Goal: Obtain resource: Download file/media

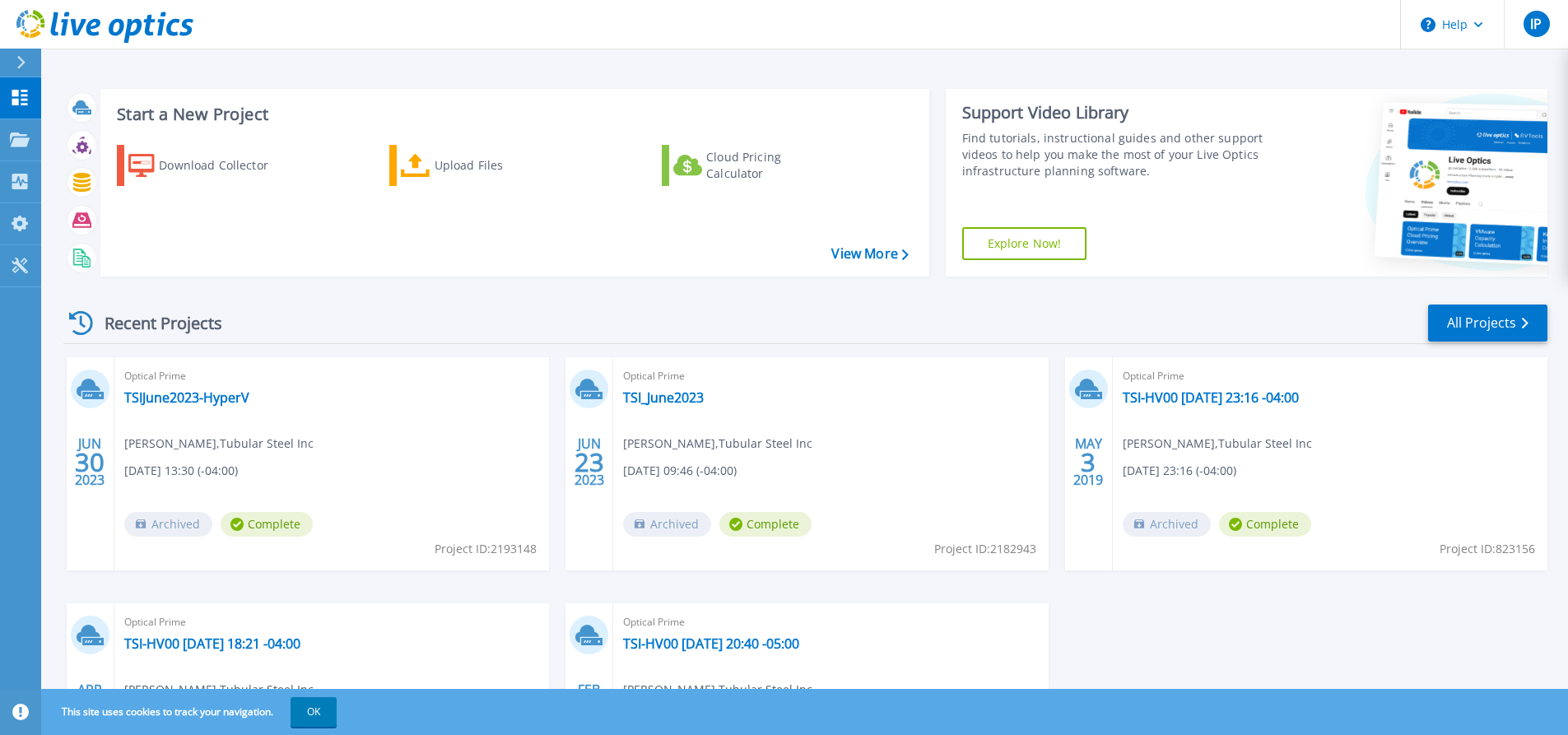
click at [182, 168] on div "Download Collector" at bounding box center [225, 165] width 132 height 33
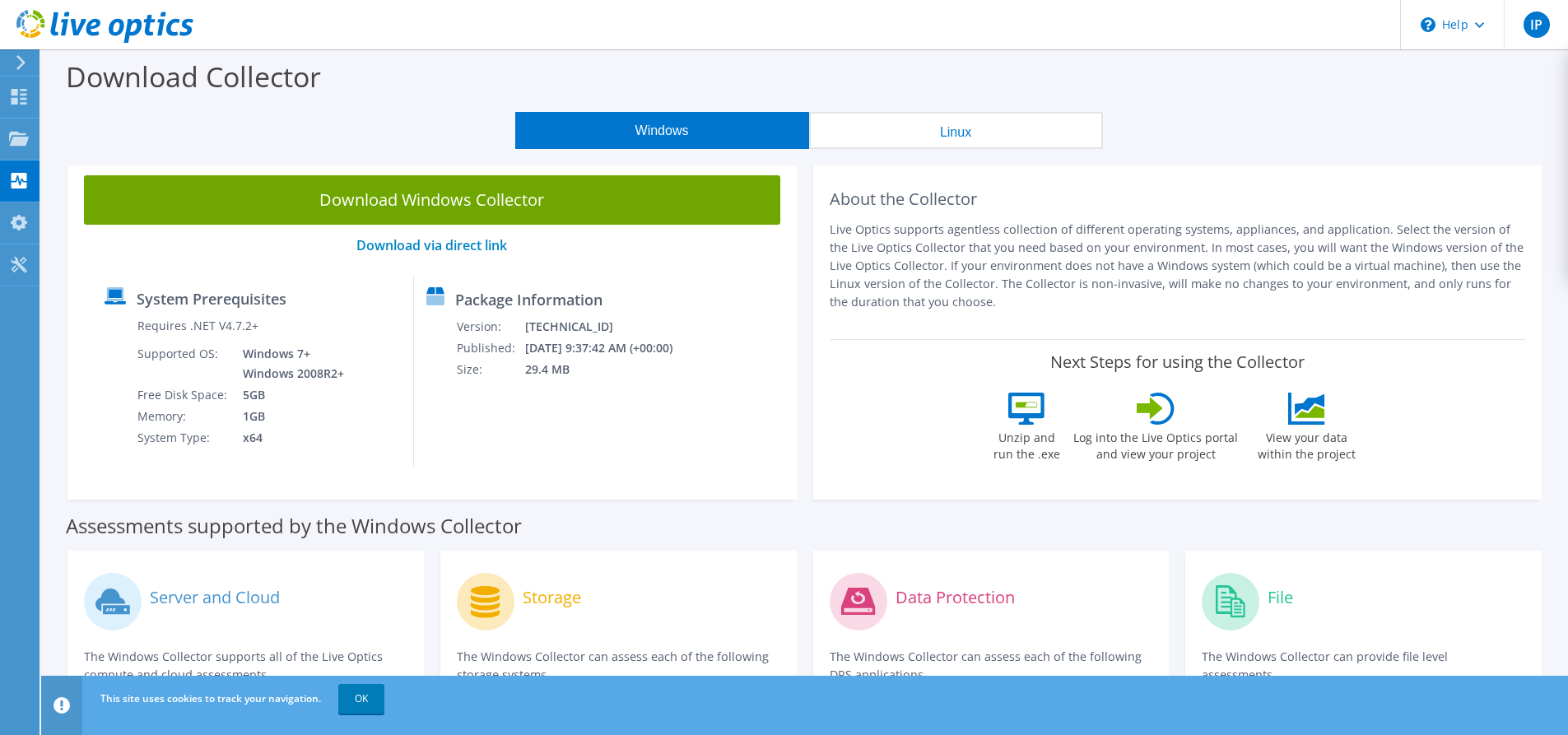
click at [436, 197] on link "Download Windows Collector" at bounding box center [432, 200] width 697 height 50
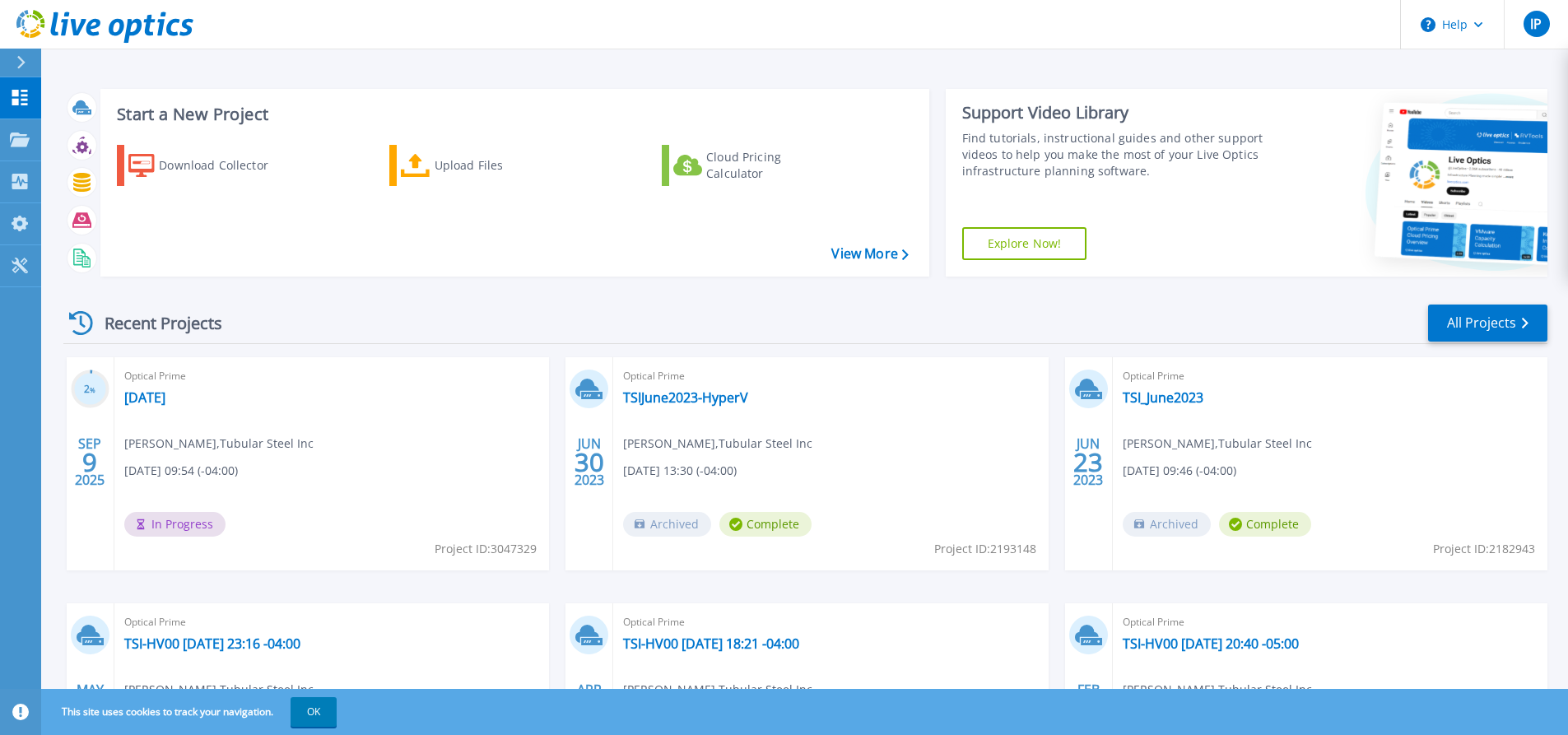
scroll to position [165, 0]
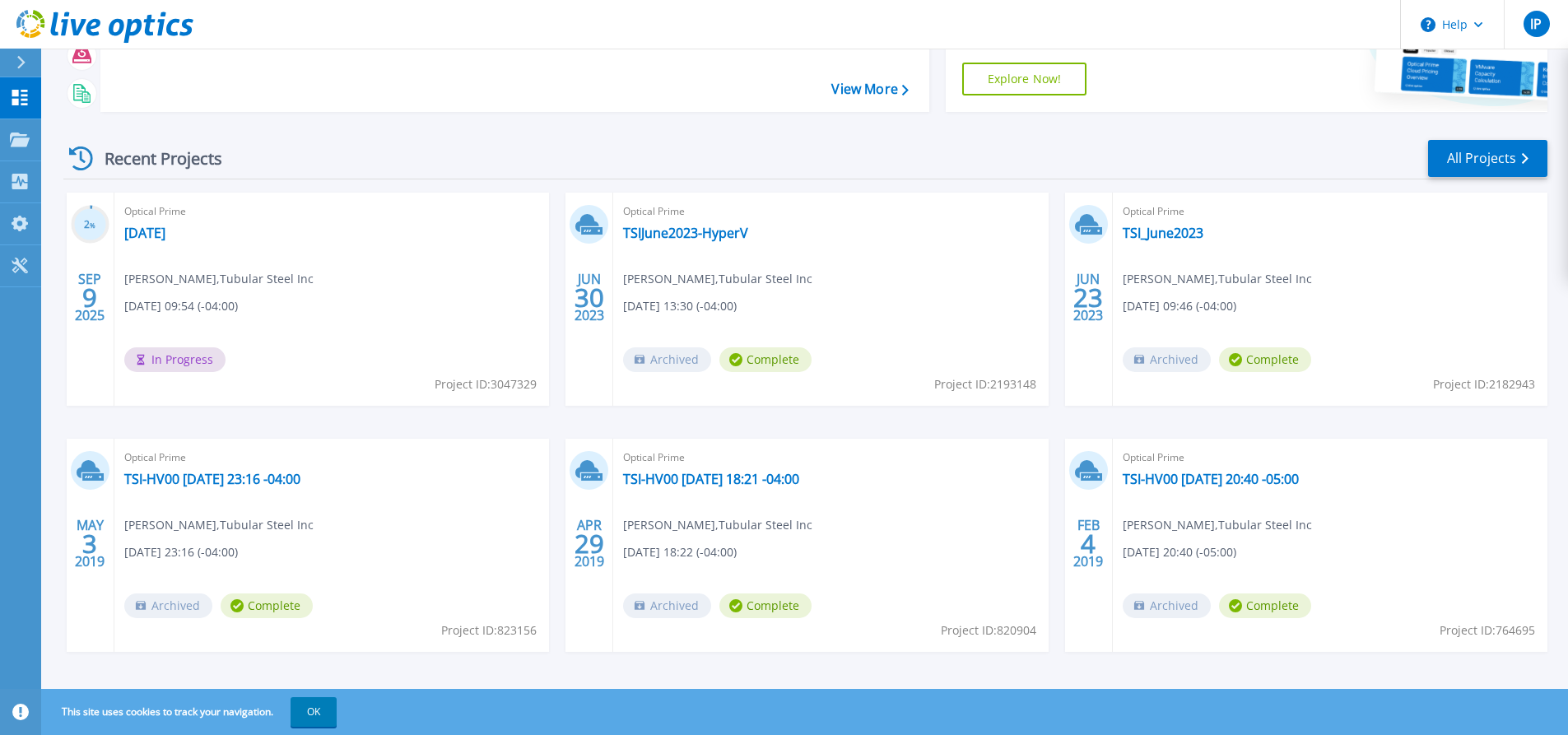
click at [665, 356] on span "Archived" at bounding box center [667, 359] width 88 height 25
click at [165, 362] on span "In Progress" at bounding box center [175, 359] width 101 height 25
click at [146, 228] on link "[DATE]" at bounding box center [145, 233] width 41 height 17
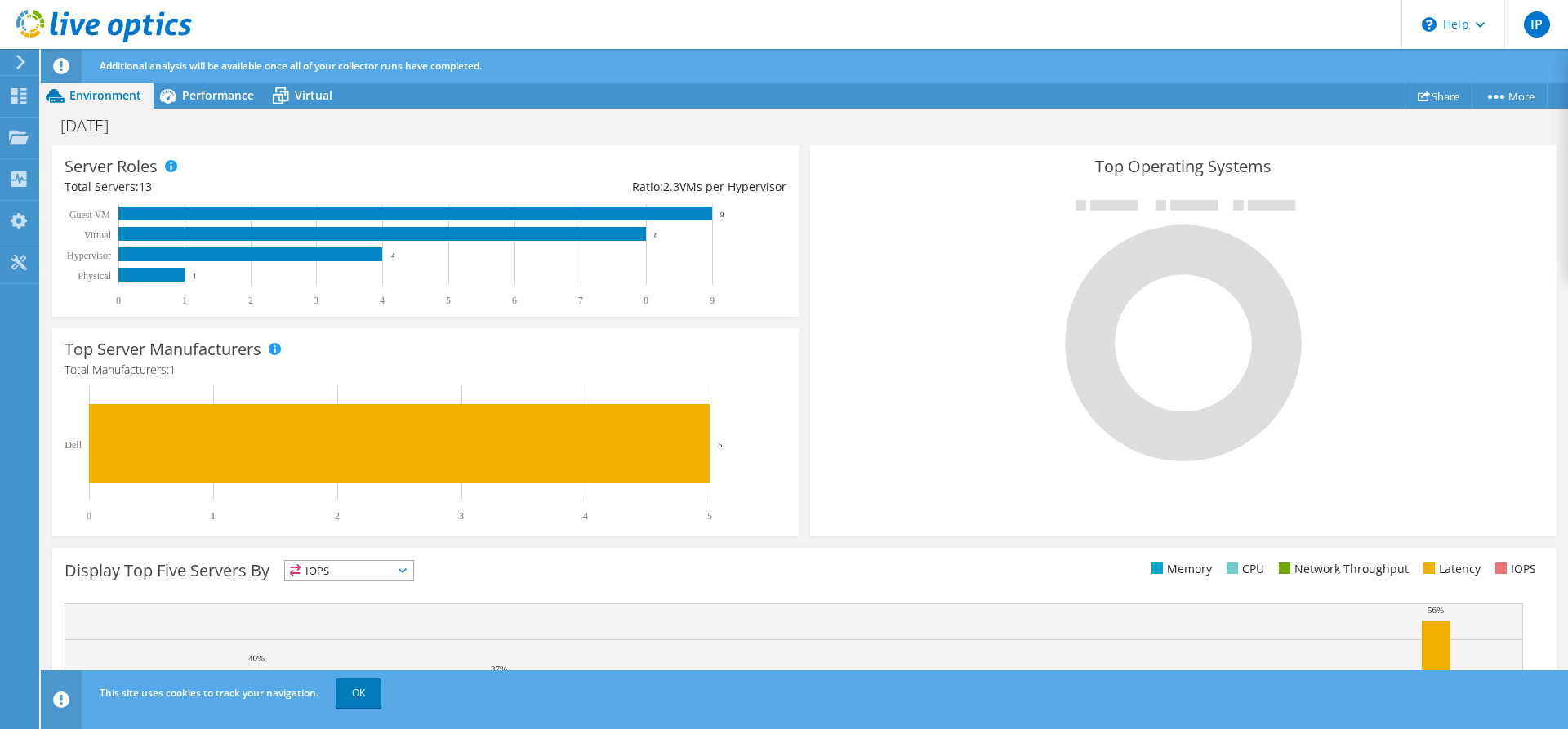
scroll to position [456, 0]
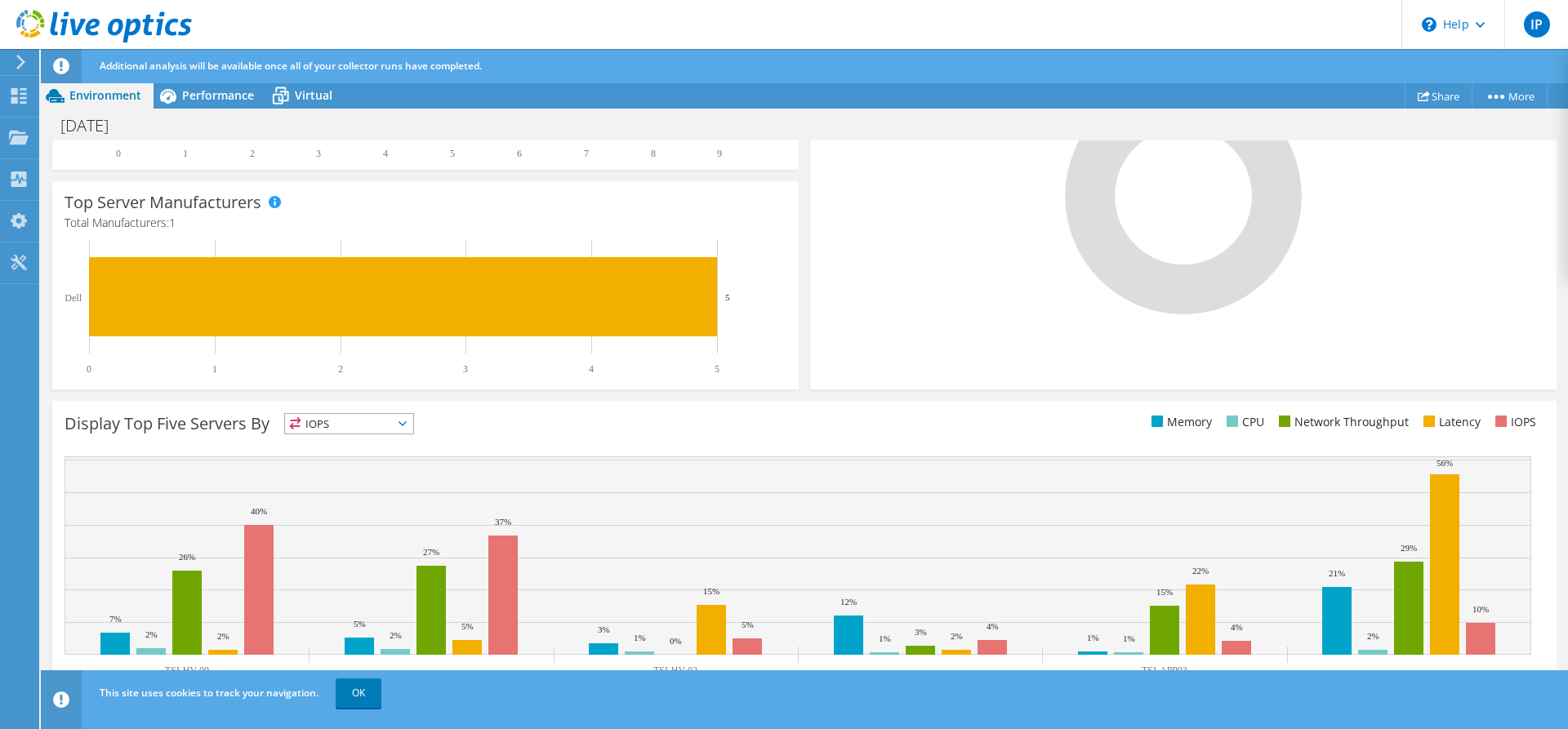
click at [354, 695] on link "OK" at bounding box center [358, 693] width 46 height 29
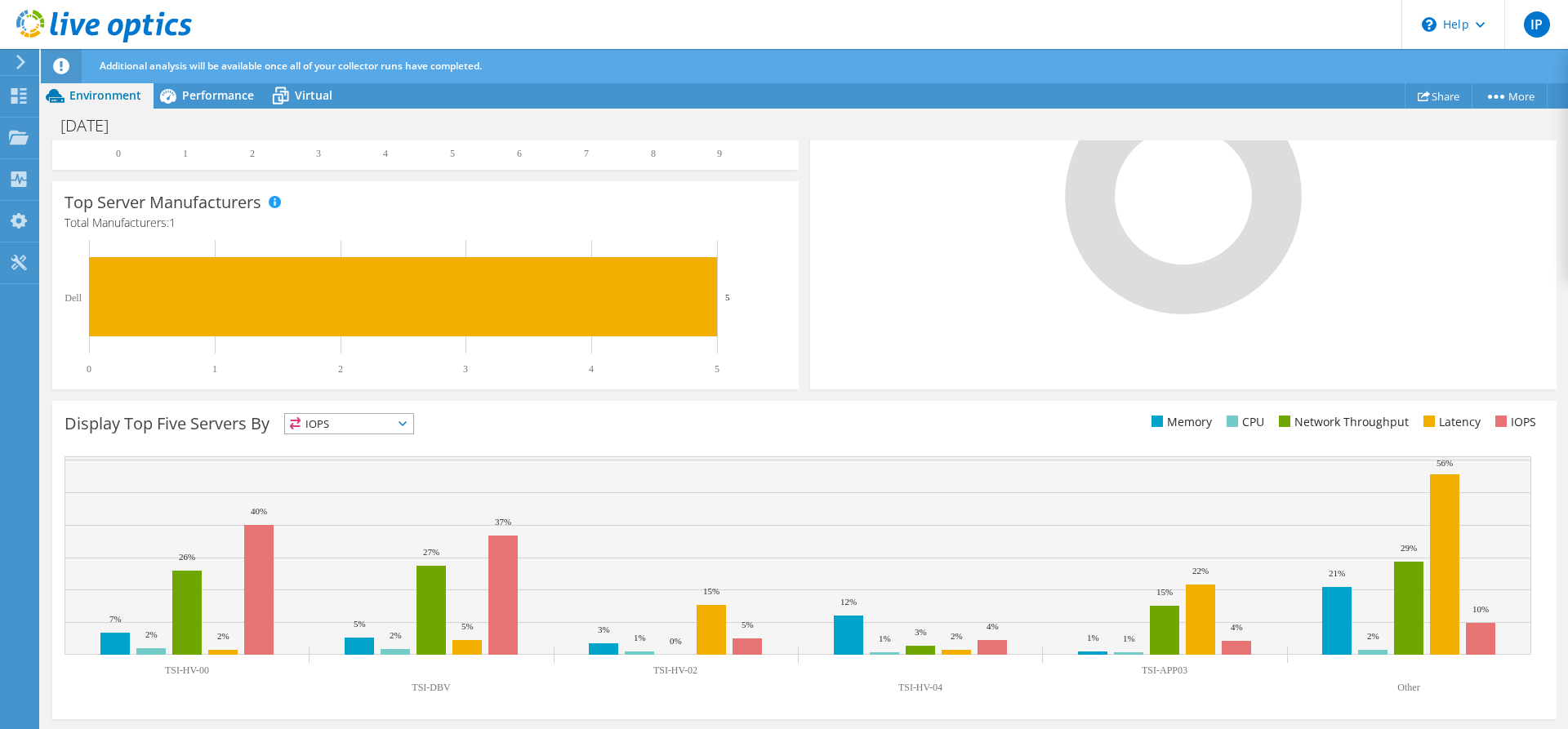
click at [408, 420] on span "IOPS" at bounding box center [349, 424] width 128 height 19
click at [356, 470] on li "Memory" at bounding box center [349, 468] width 128 height 23
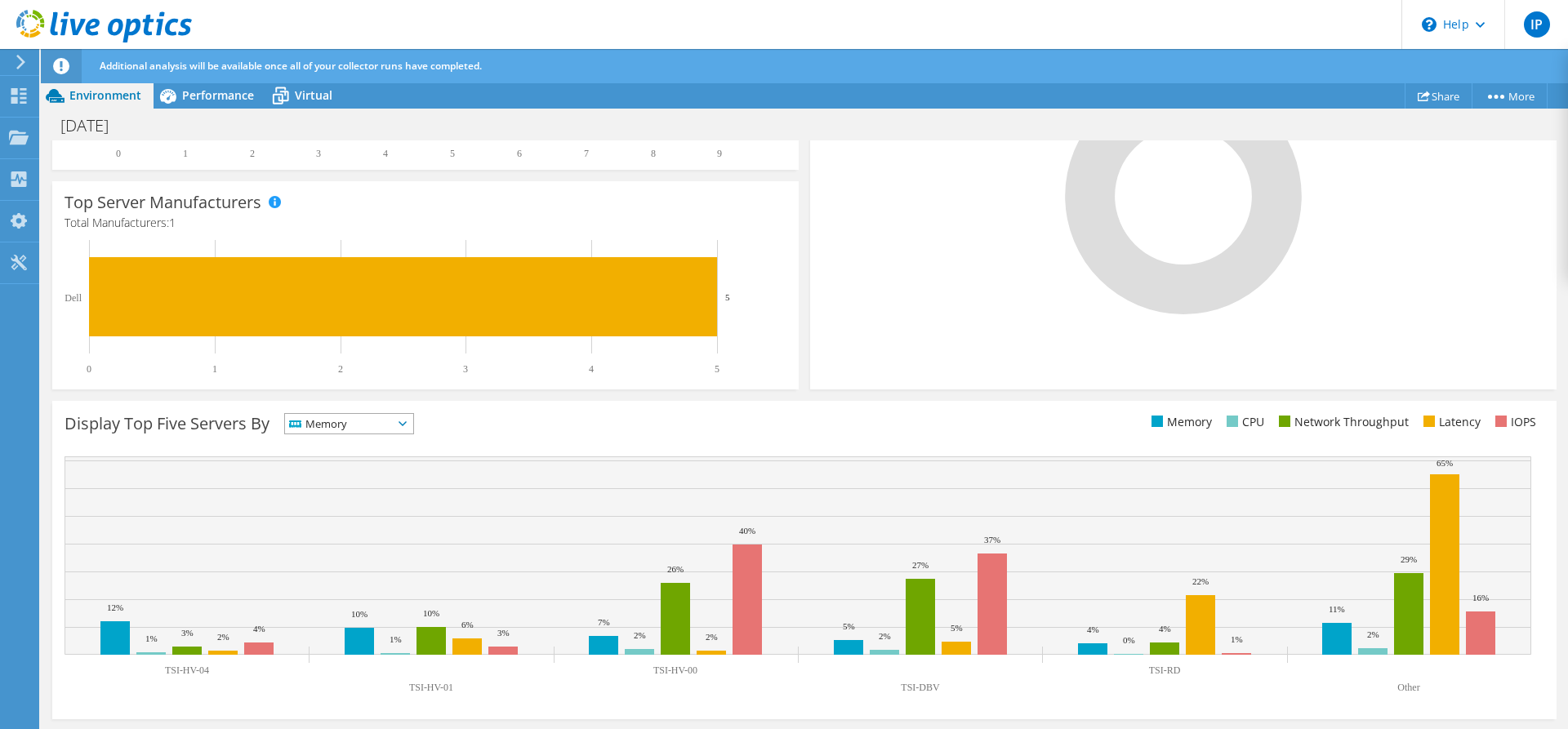
click at [407, 424] on icon at bounding box center [402, 424] width 8 height 5
click at [351, 492] on li "CPU" at bounding box center [349, 491] width 128 height 23
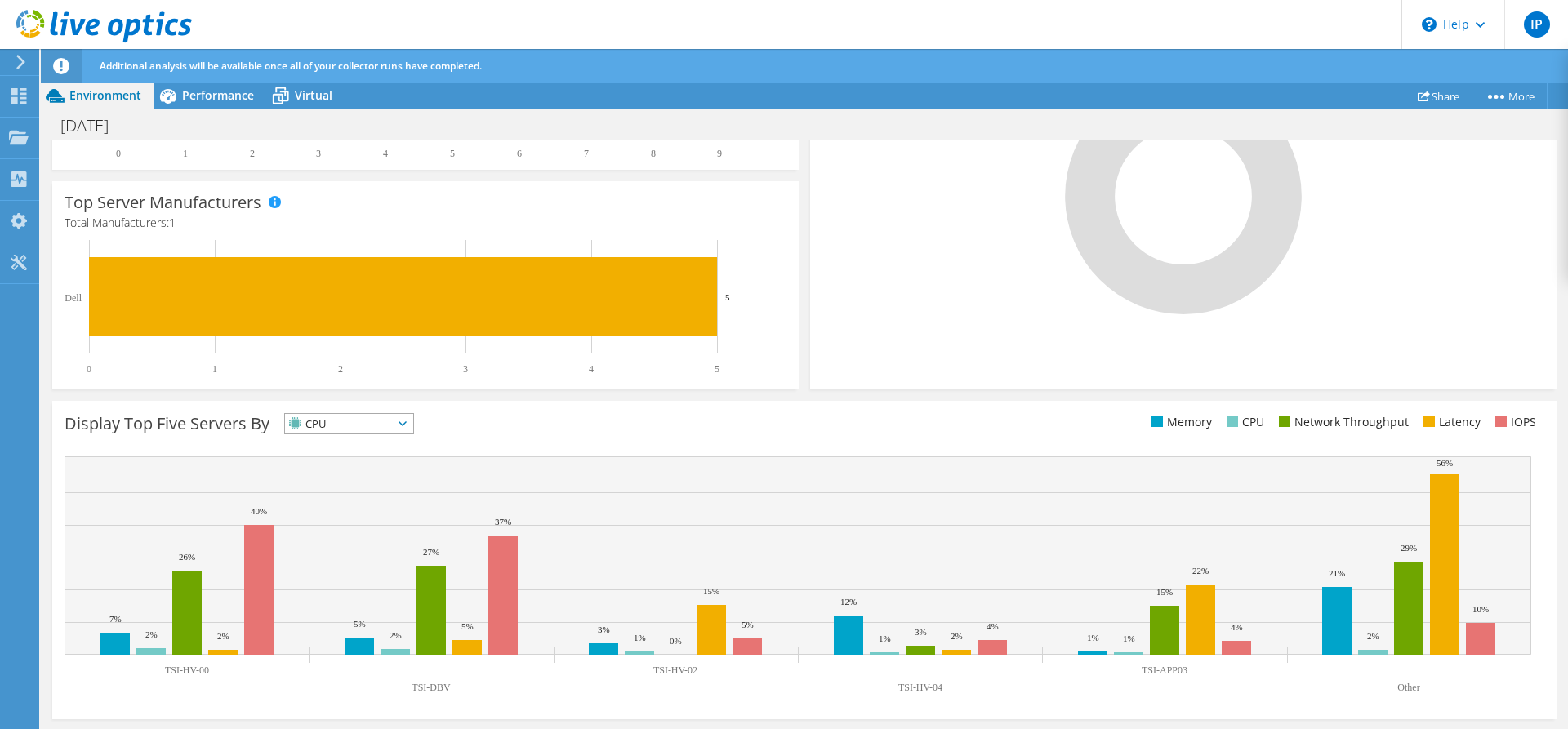
click at [407, 425] on icon at bounding box center [402, 424] width 8 height 5
click at [335, 510] on li "Network Throughput" at bounding box center [349, 514] width 128 height 23
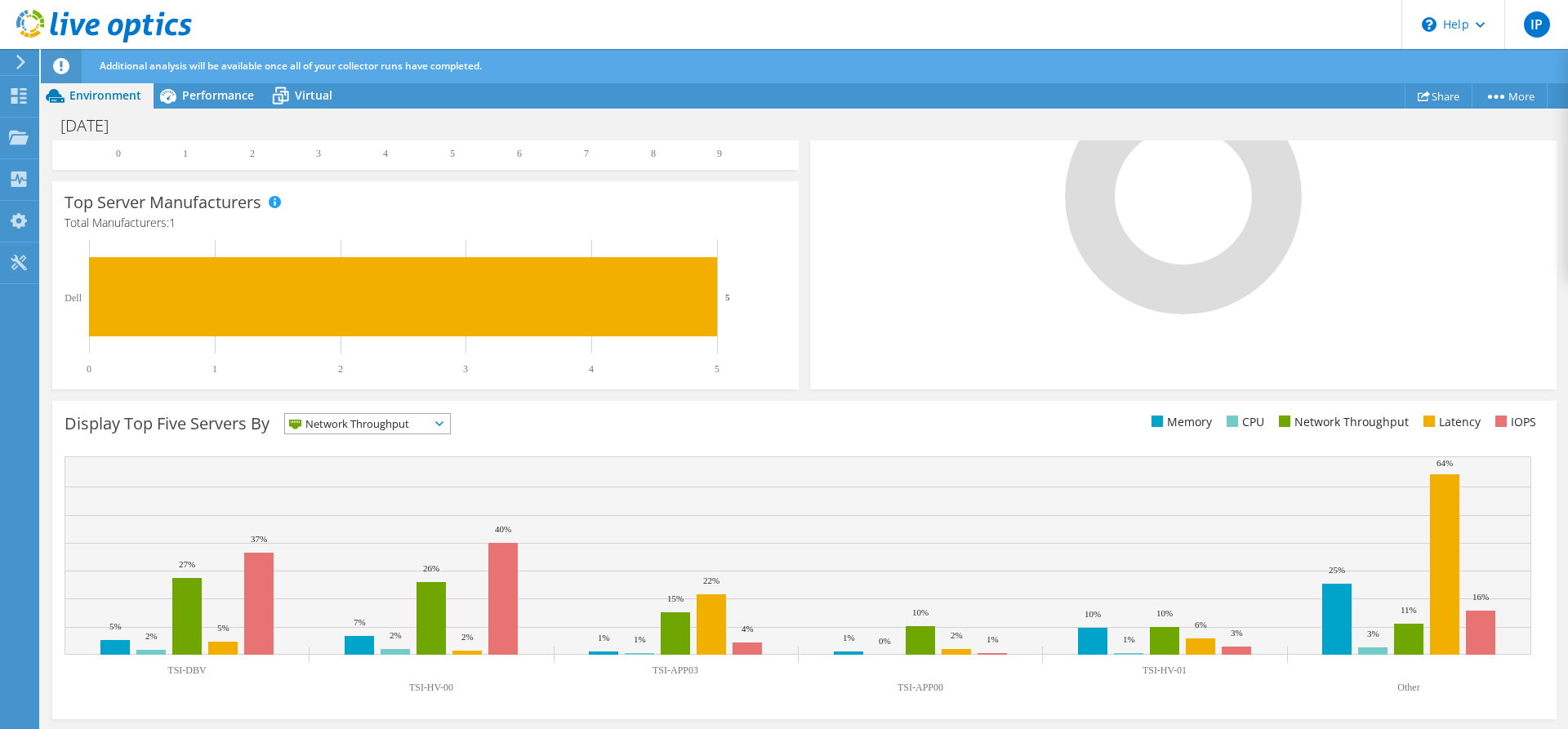
click at [441, 420] on span "Network Throughput" at bounding box center [367, 424] width 165 height 19
click at [335, 537] on li "Latency" at bounding box center [367, 537] width 165 height 23
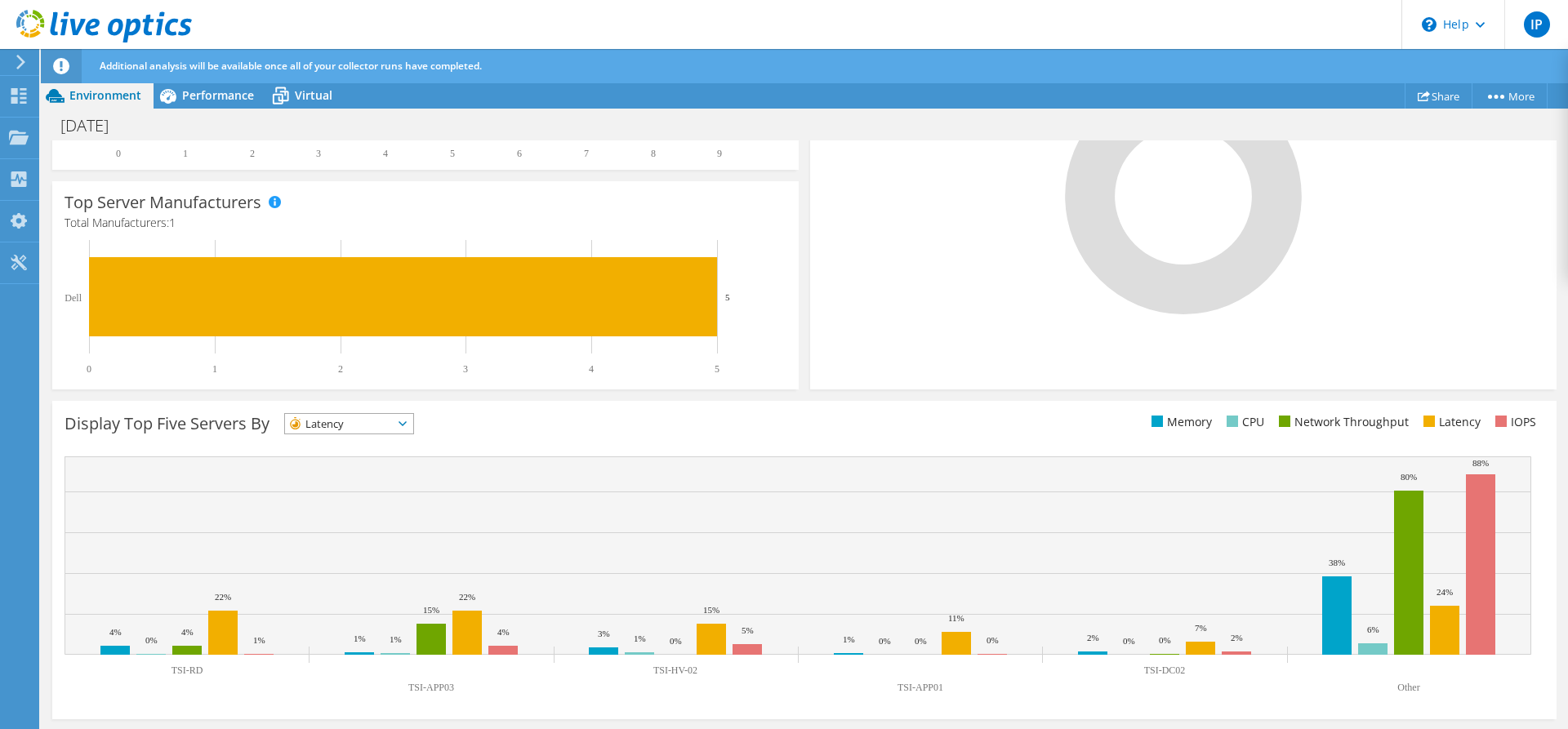
click at [218, 95] on span "Performance" at bounding box center [217, 95] width 72 height 16
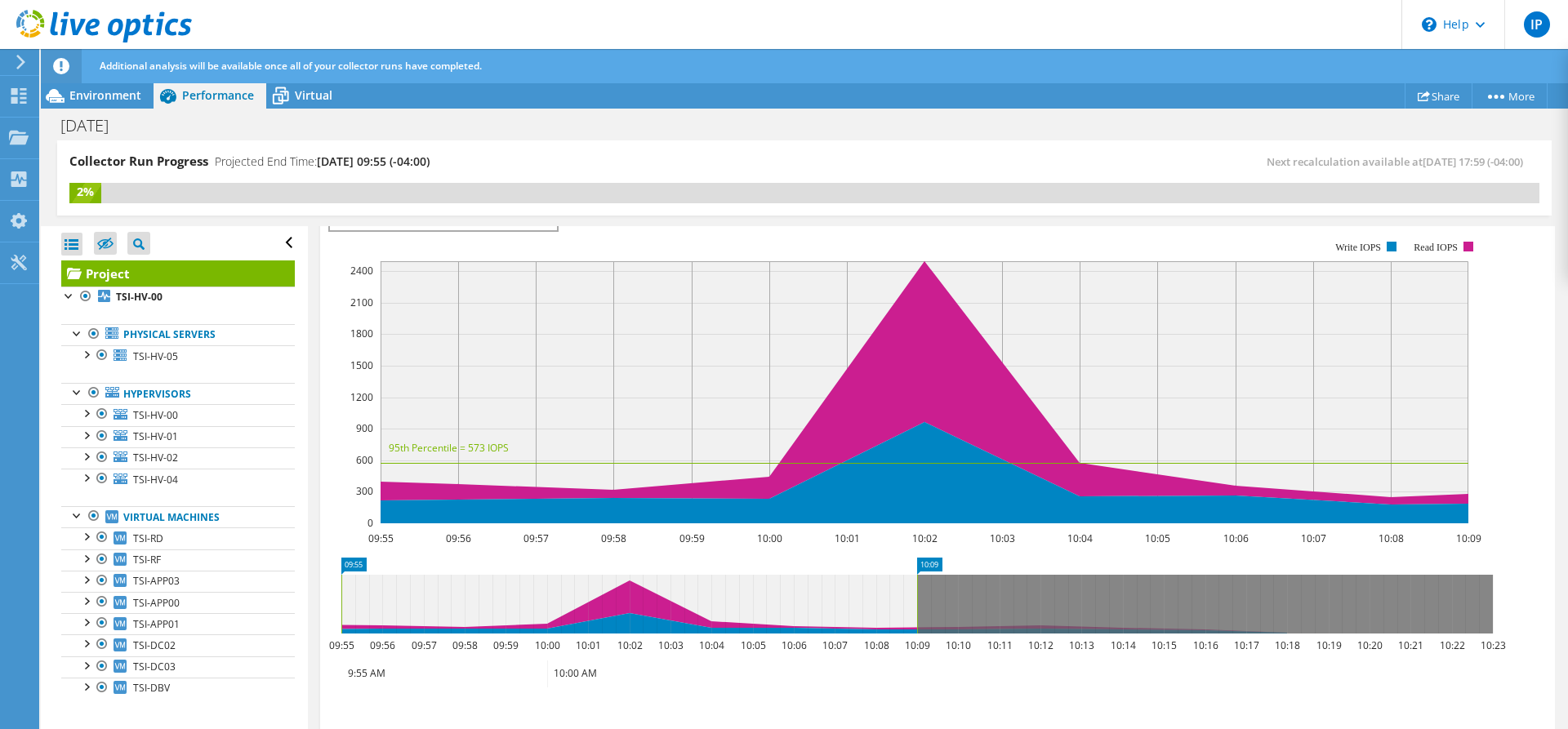
scroll to position [327, 0]
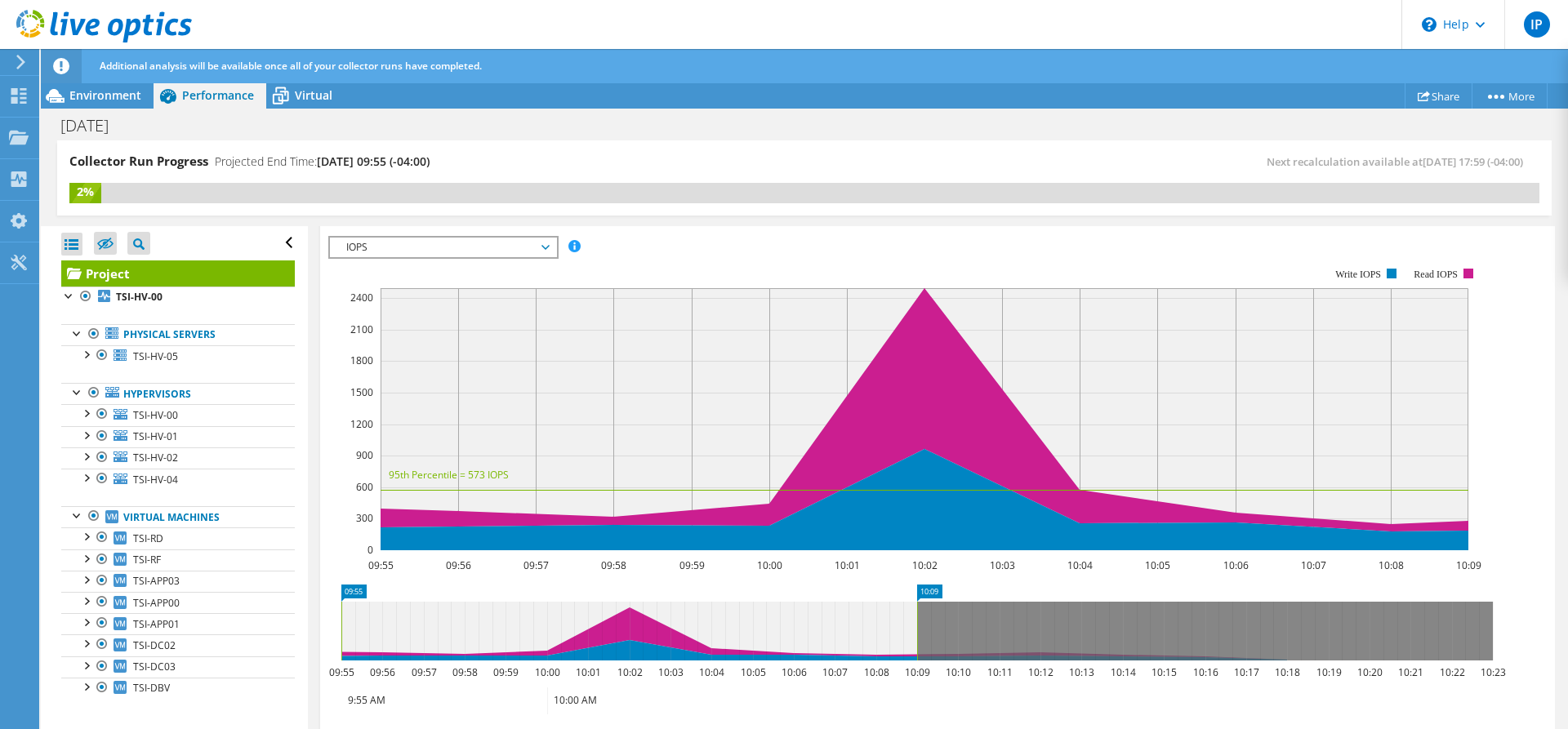
click at [545, 245] on span "IOPS" at bounding box center [443, 247] width 210 height 19
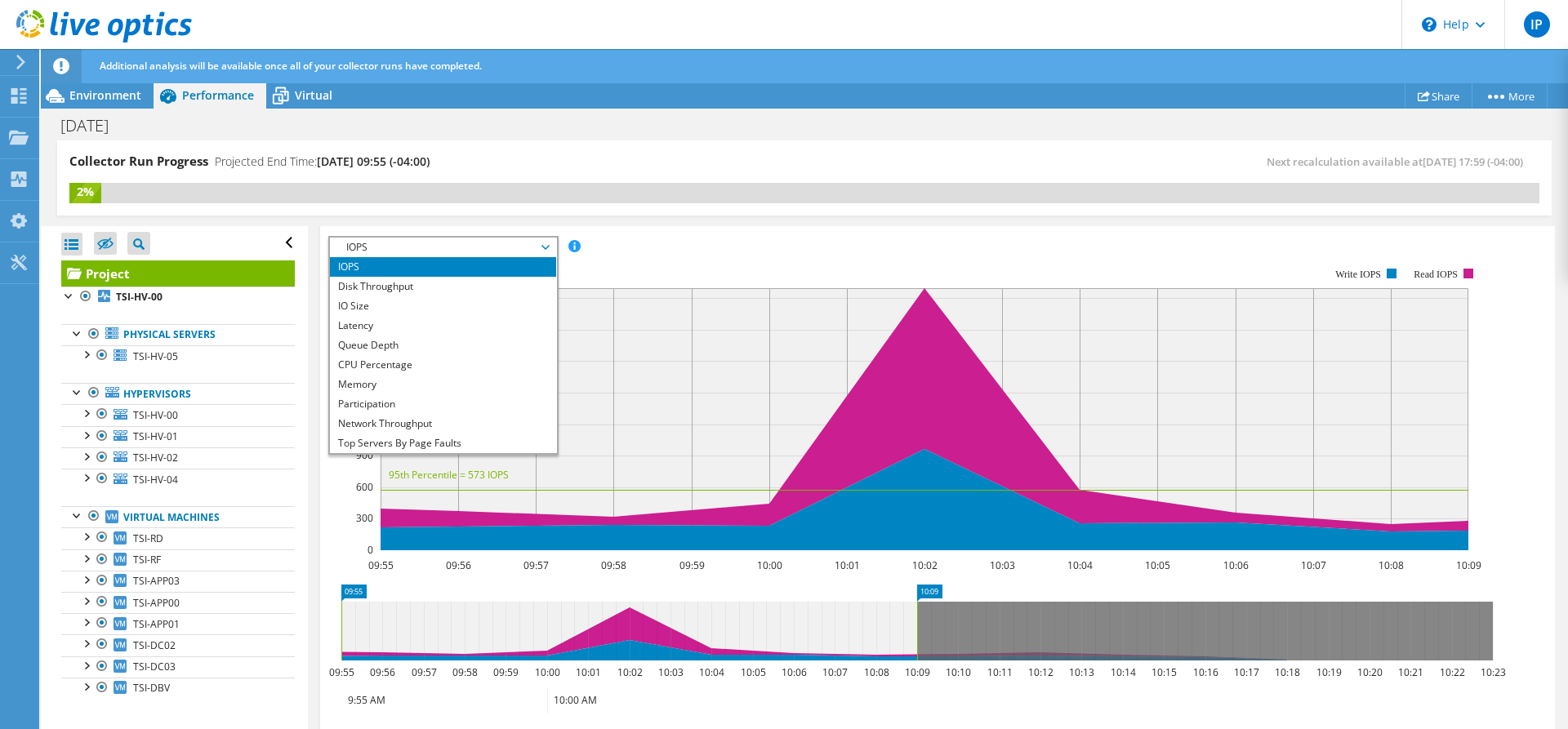
click at [398, 290] on li "Disk Throughput" at bounding box center [443, 287] width 226 height 19
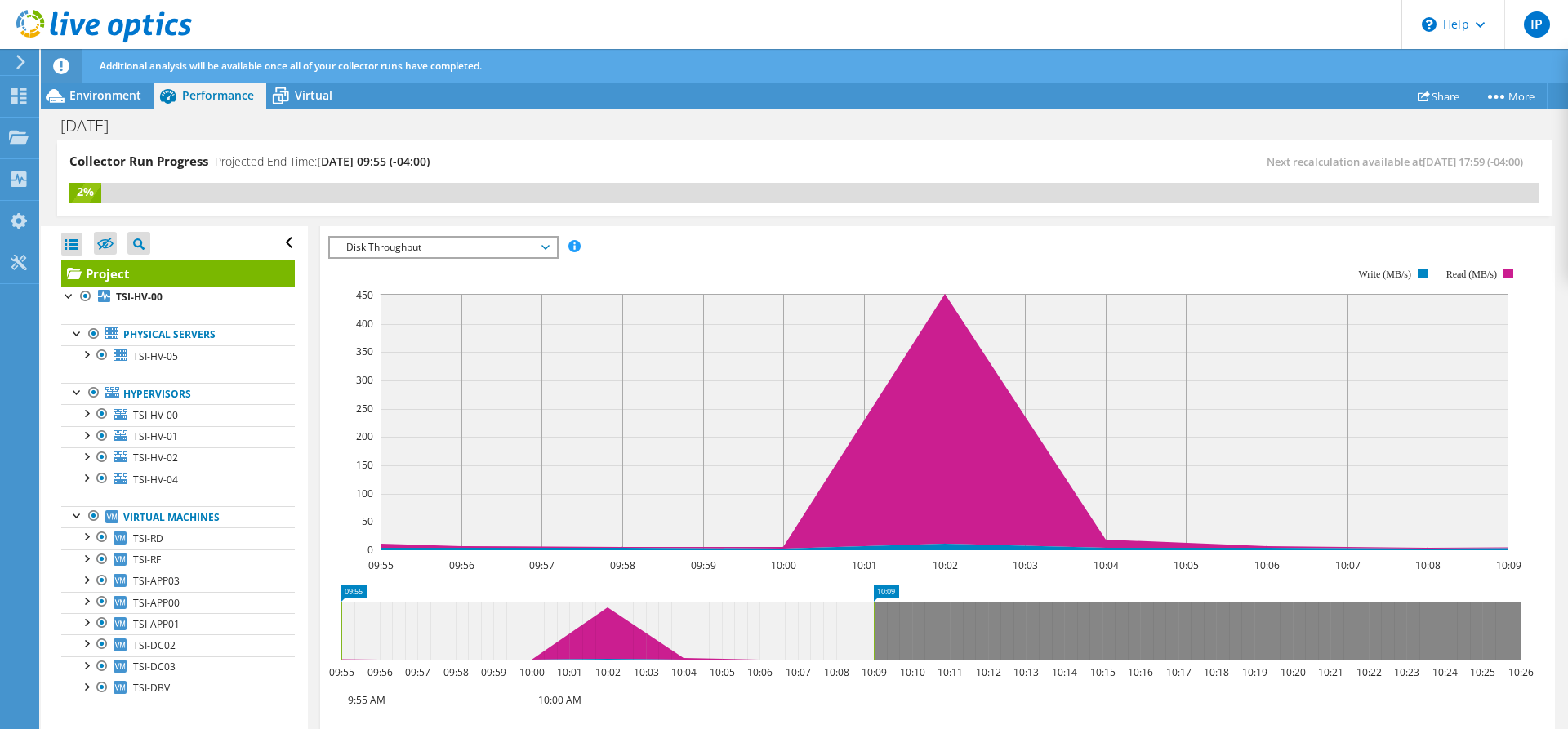
click at [543, 244] on span "Disk Throughput" at bounding box center [443, 247] width 210 height 19
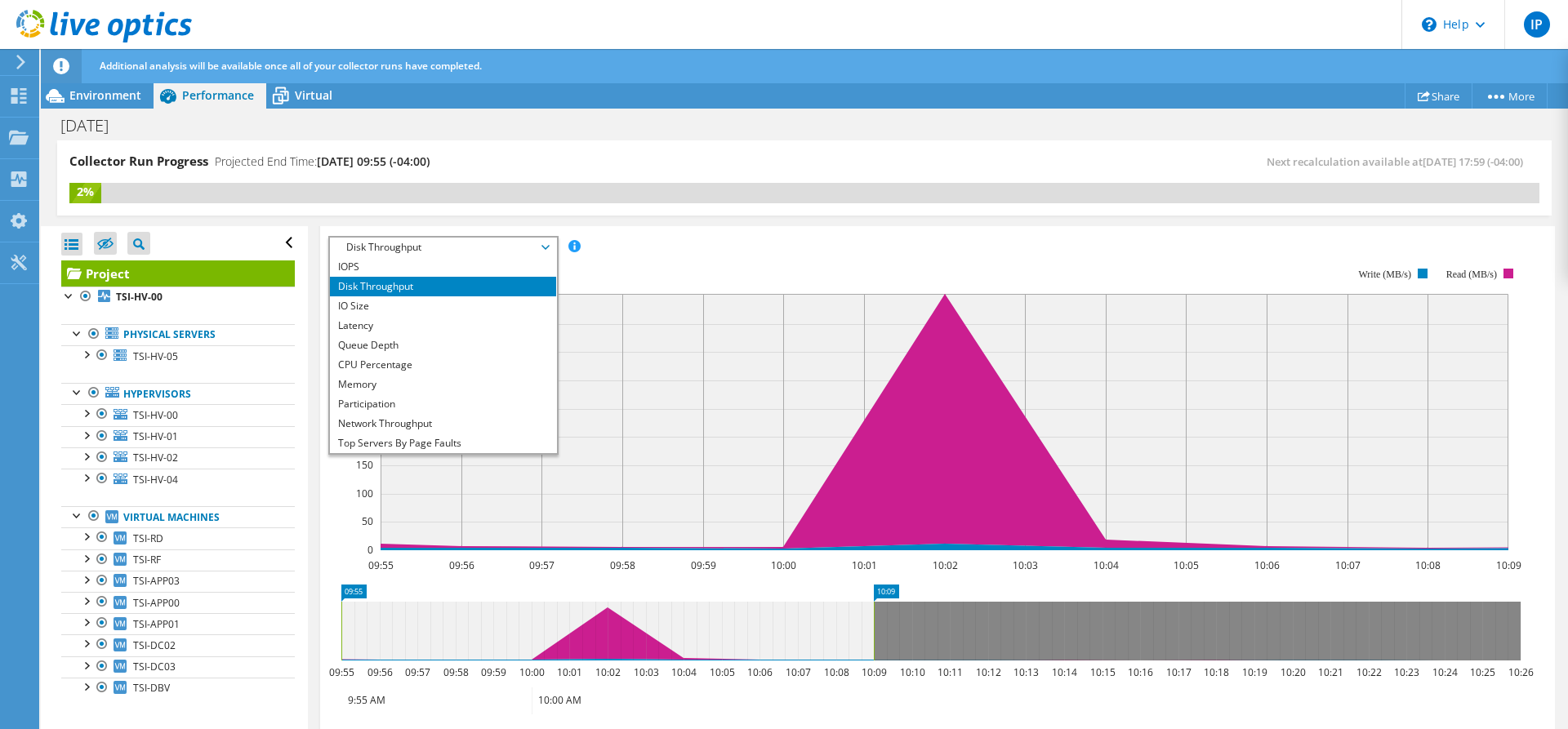
click at [381, 443] on li "Top Servers By Page Faults" at bounding box center [443, 443] width 226 height 19
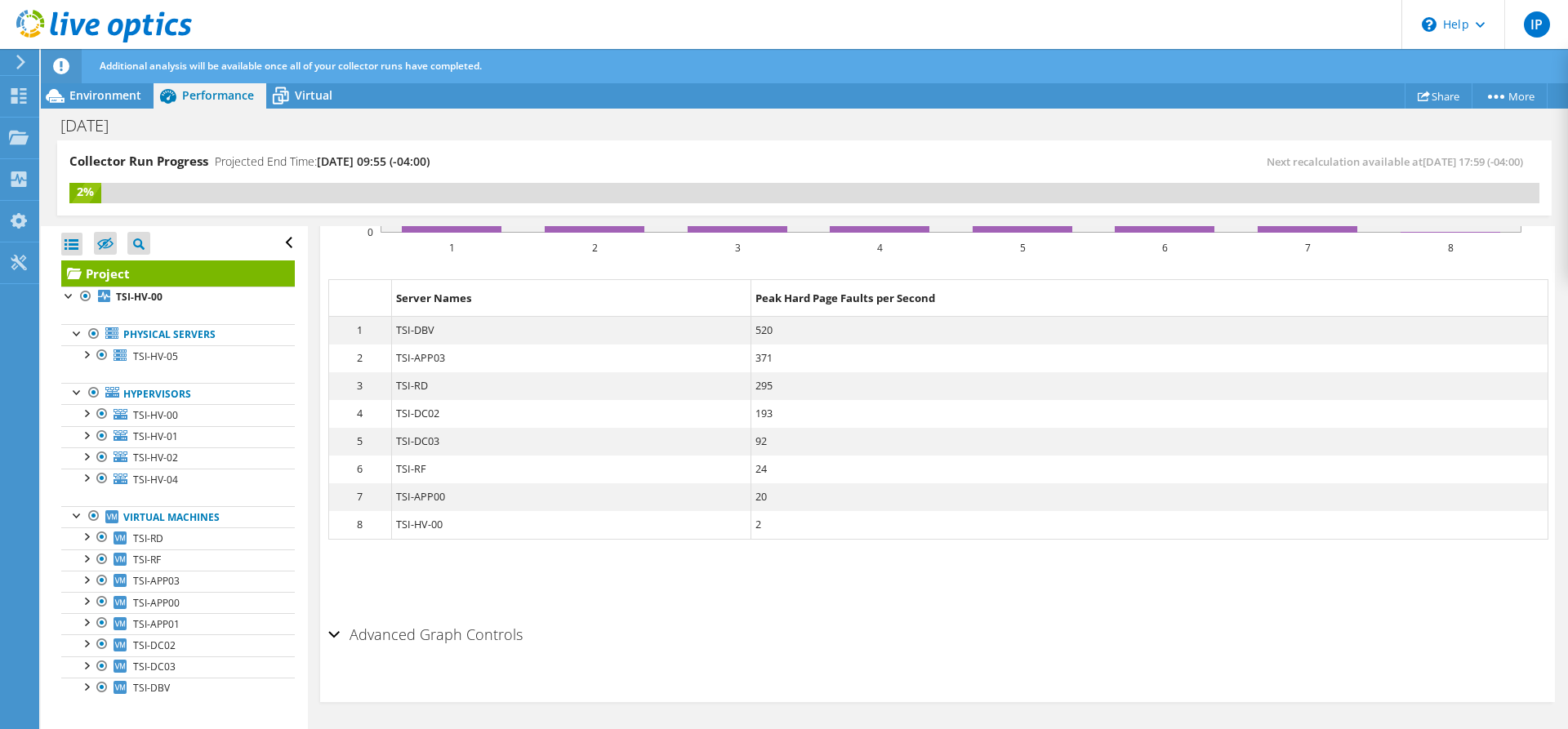
scroll to position [493, 0]
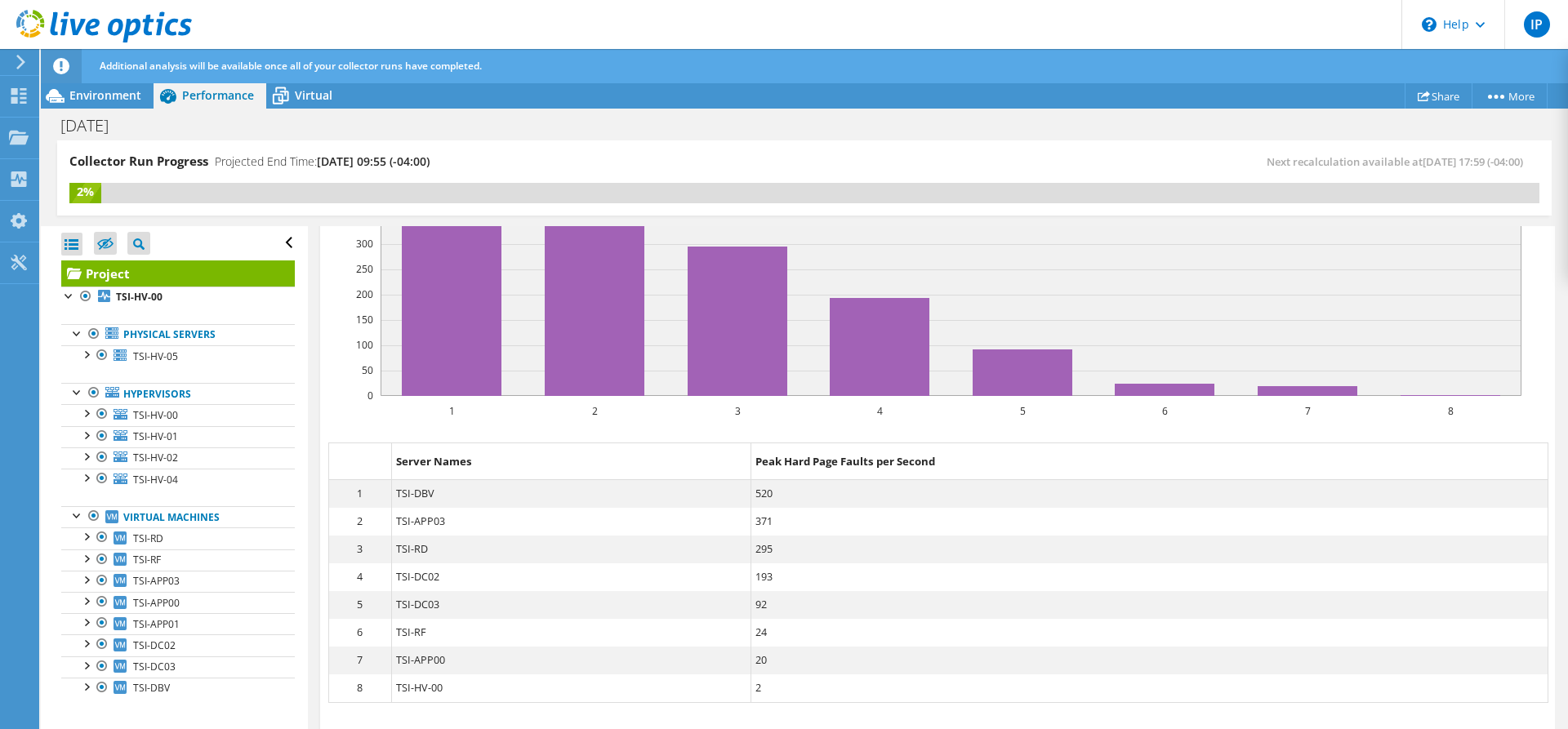
click at [85, 296] on div at bounding box center [86, 297] width 17 height 19
click at [66, 294] on div at bounding box center [69, 295] width 17 height 17
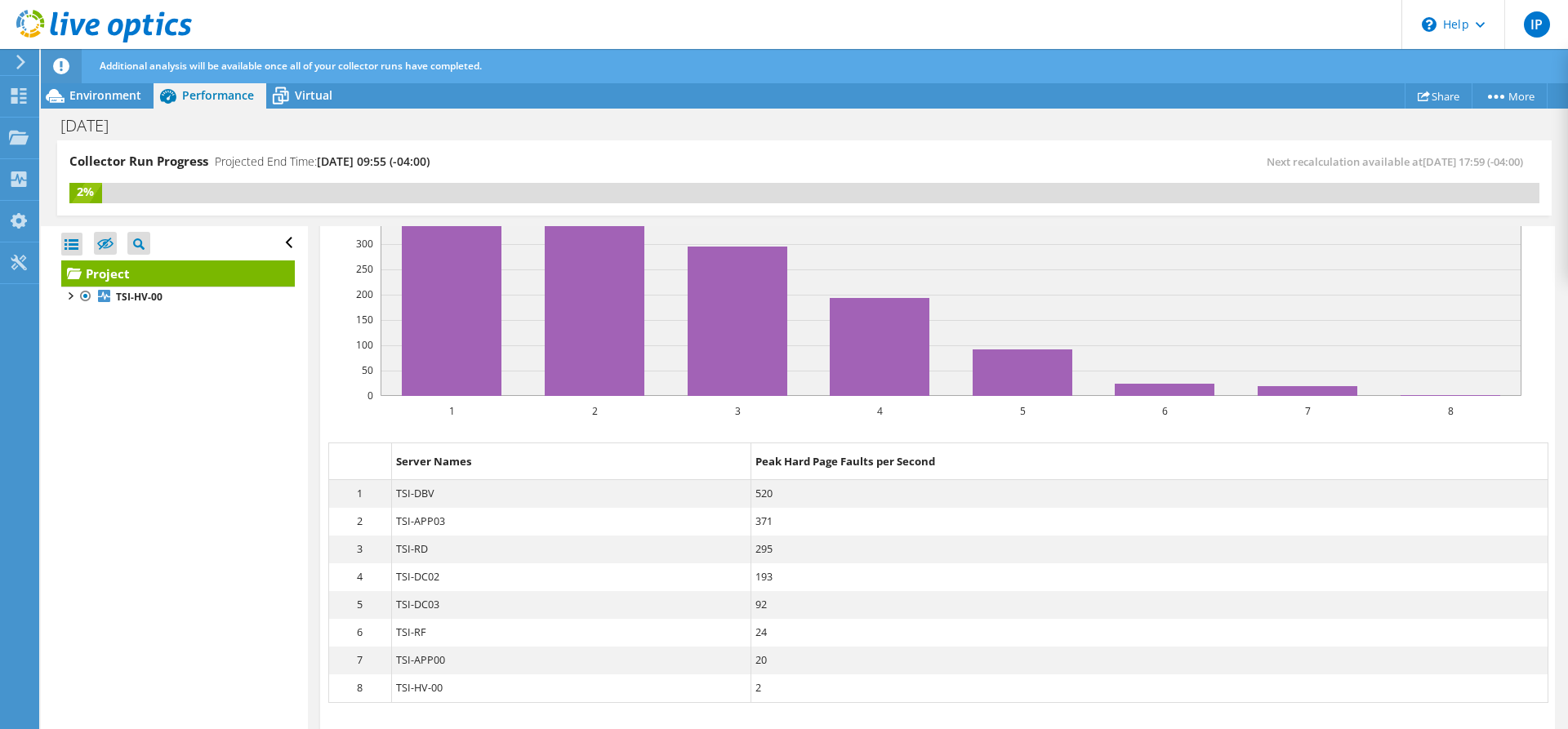
click at [72, 294] on div at bounding box center [69, 295] width 17 height 17
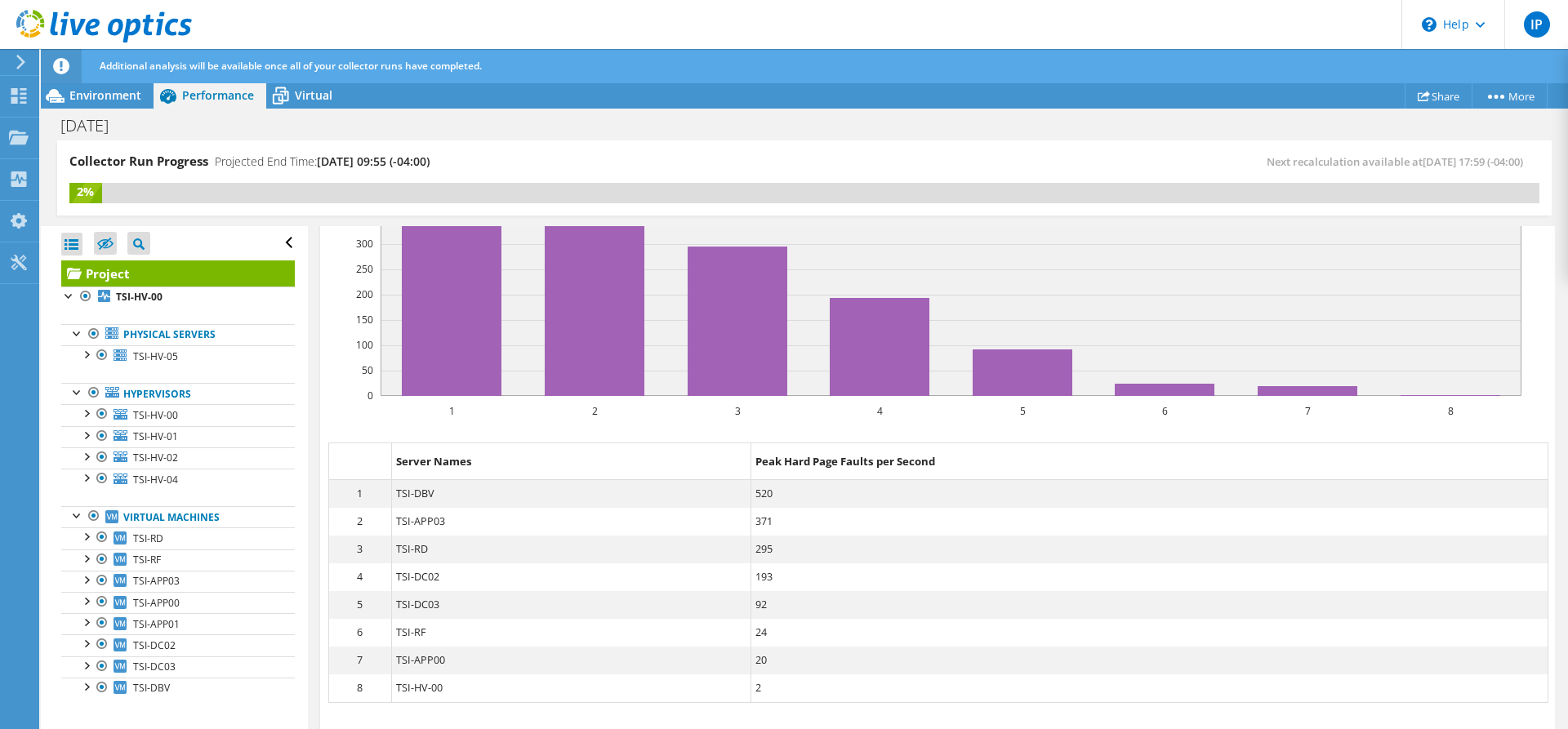
click at [106, 354] on div at bounding box center [102, 355] width 17 height 19
click at [151, 514] on link "Virtual Machines" at bounding box center [177, 517] width 234 height 21
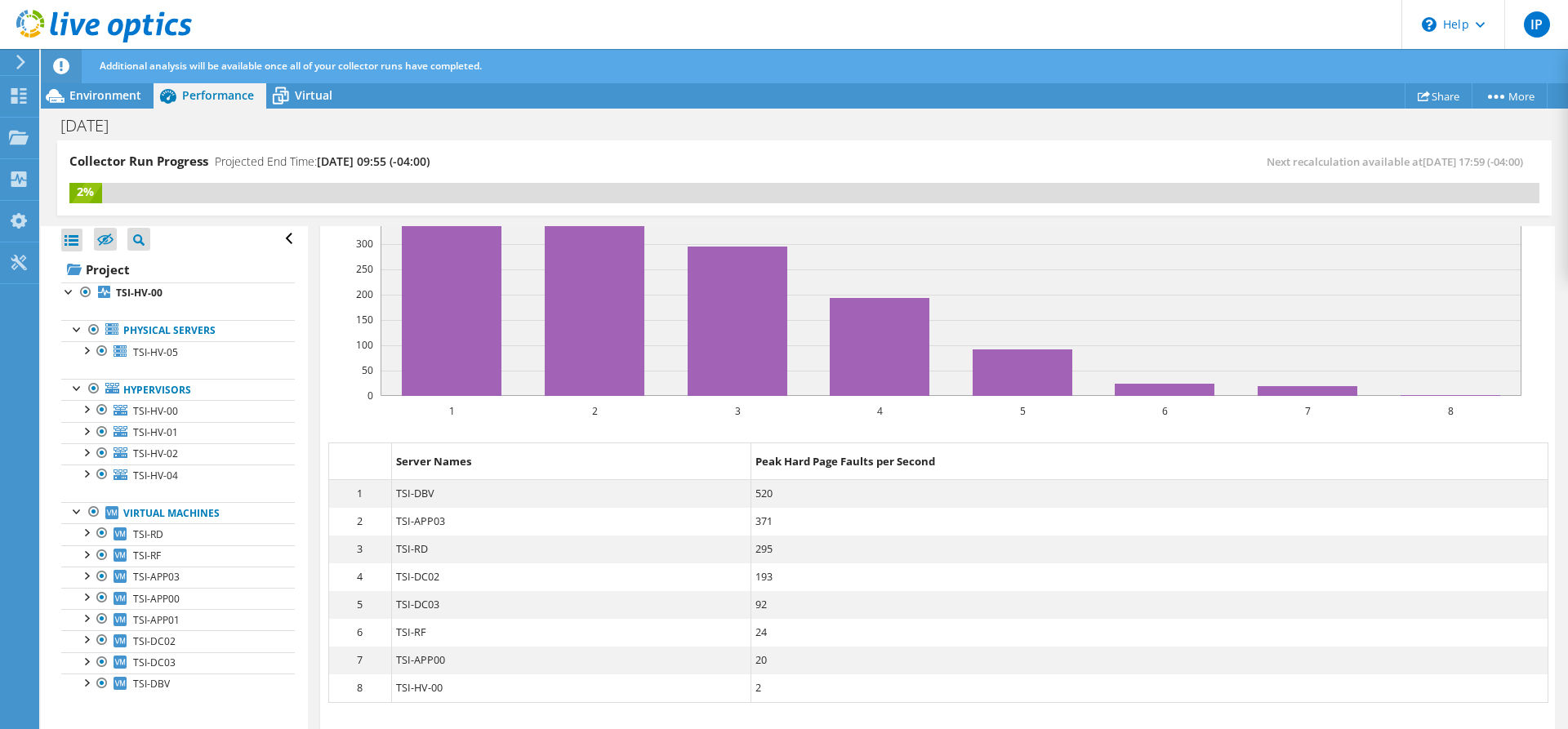
scroll to position [0, 0]
click at [315, 93] on span "Virtual" at bounding box center [313, 95] width 38 height 16
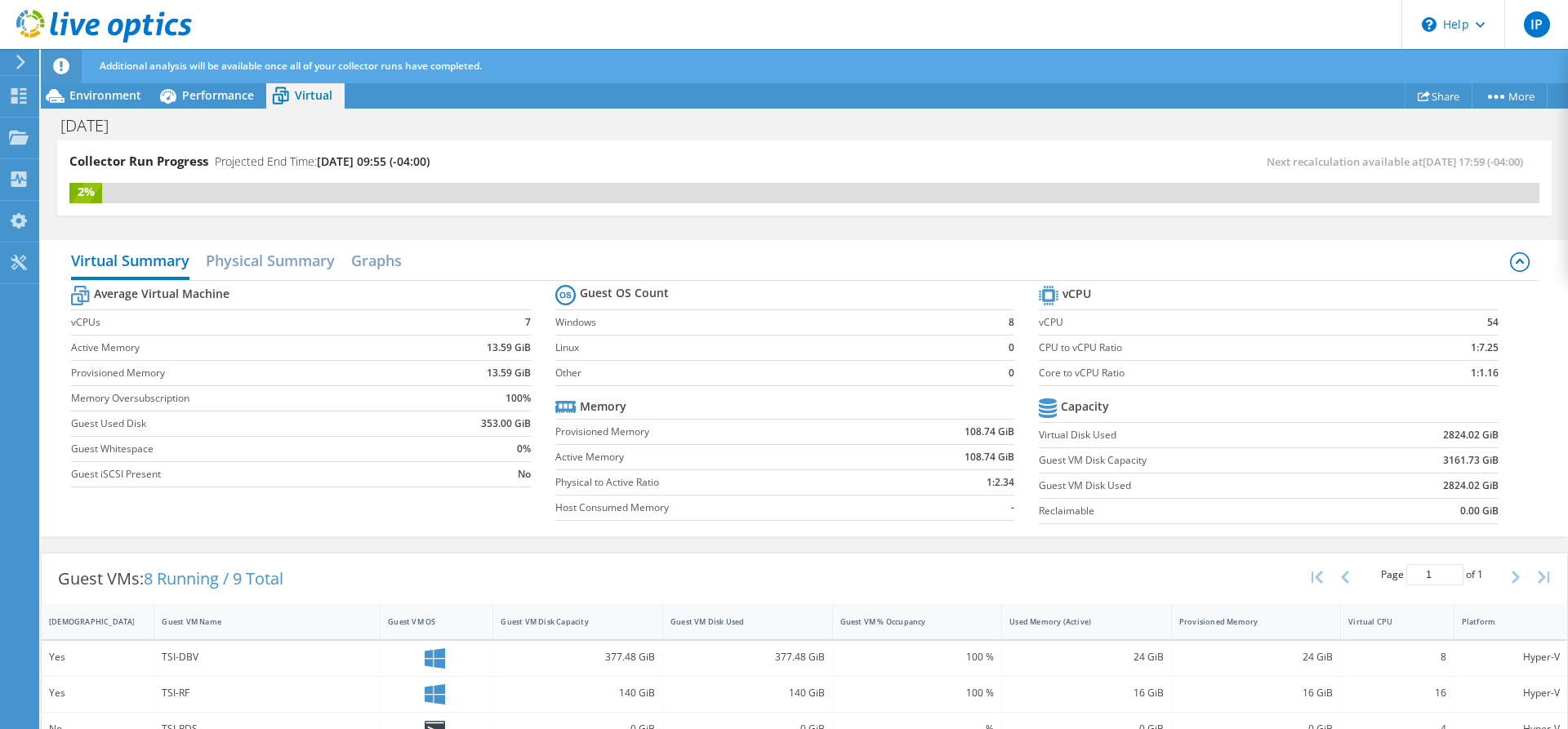
click at [384, 264] on h2 "Graphs" at bounding box center [376, 260] width 50 height 33
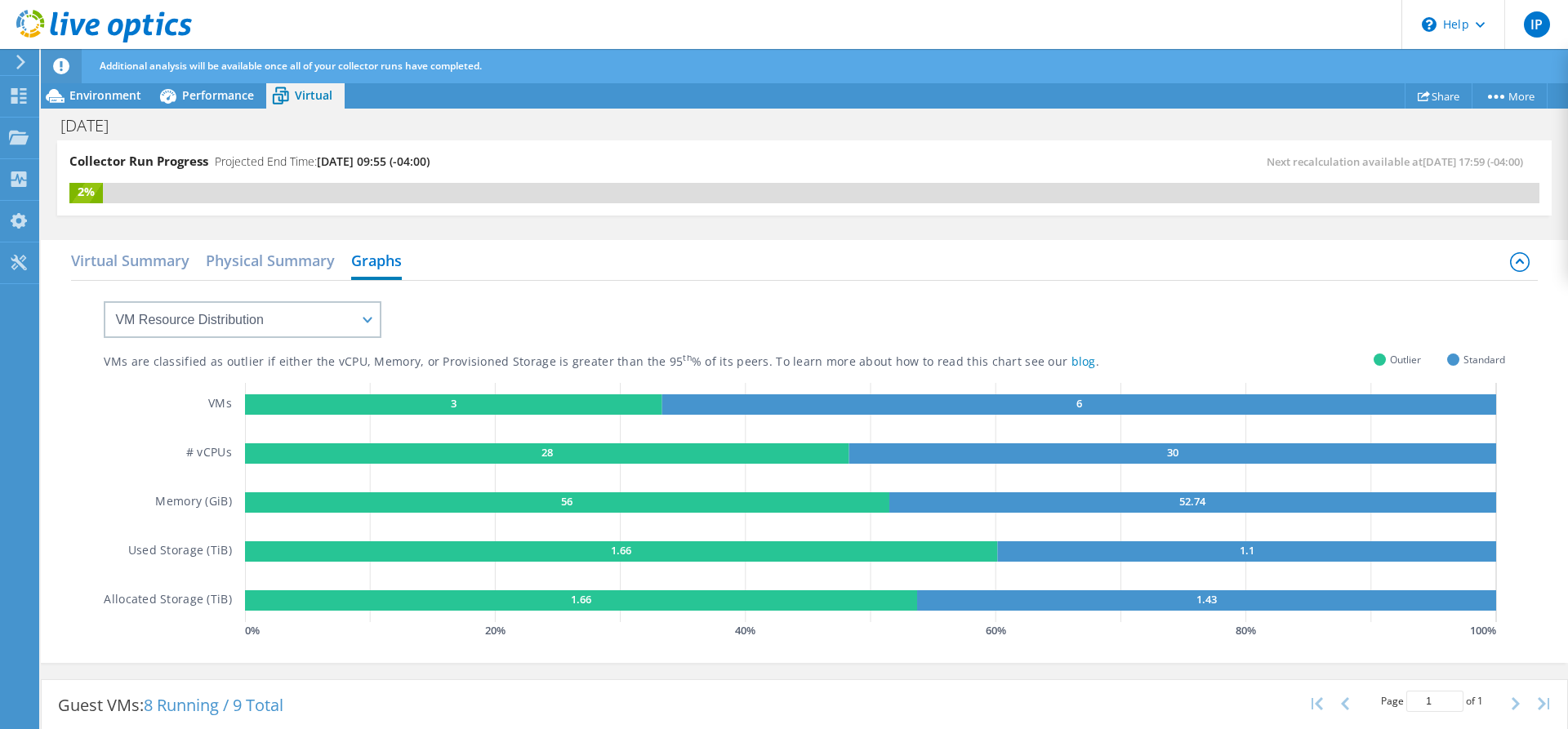
scroll to position [657, 0]
click at [242, 260] on h2 "Physical Summary" at bounding box center [270, 260] width 129 height 33
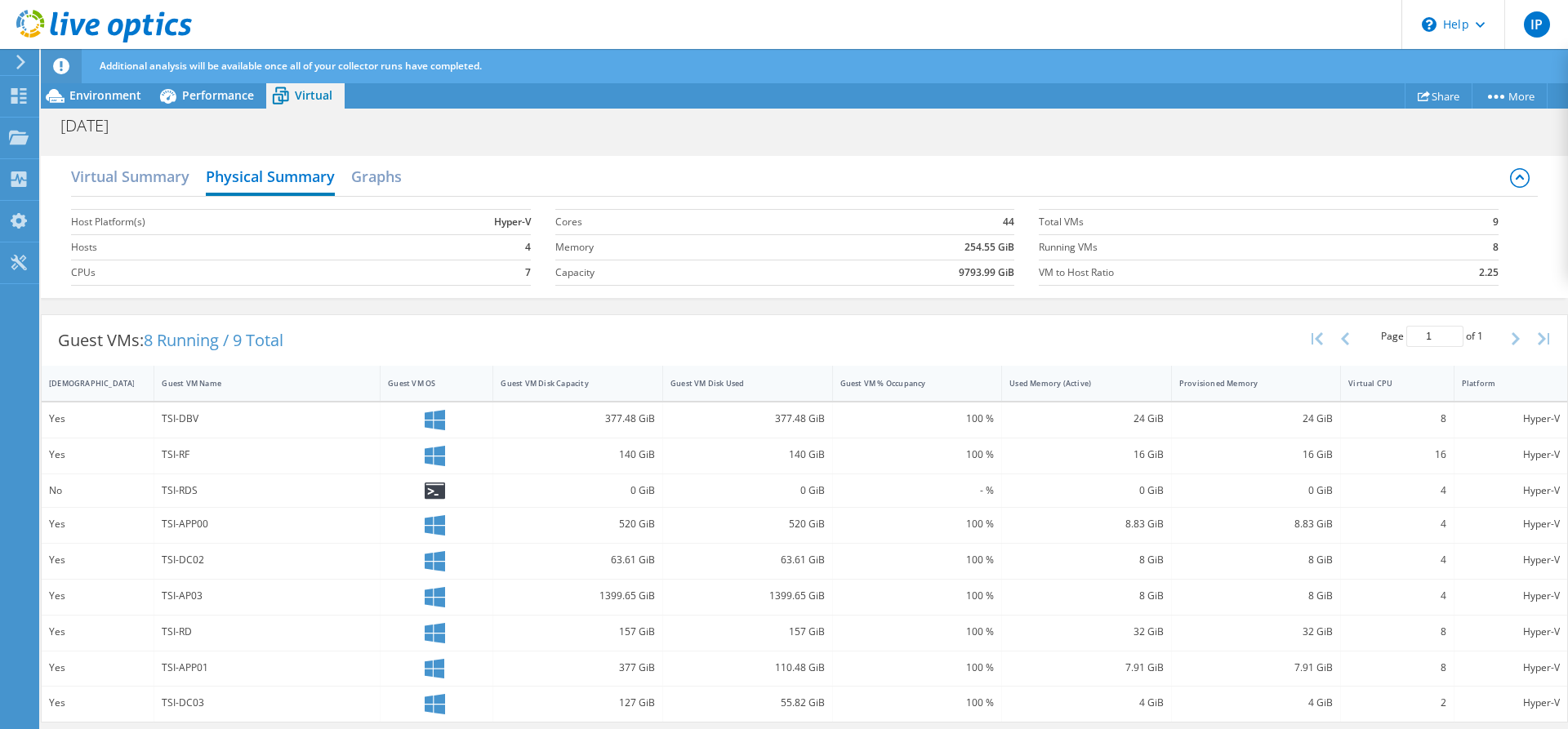
scroll to position [0, 0]
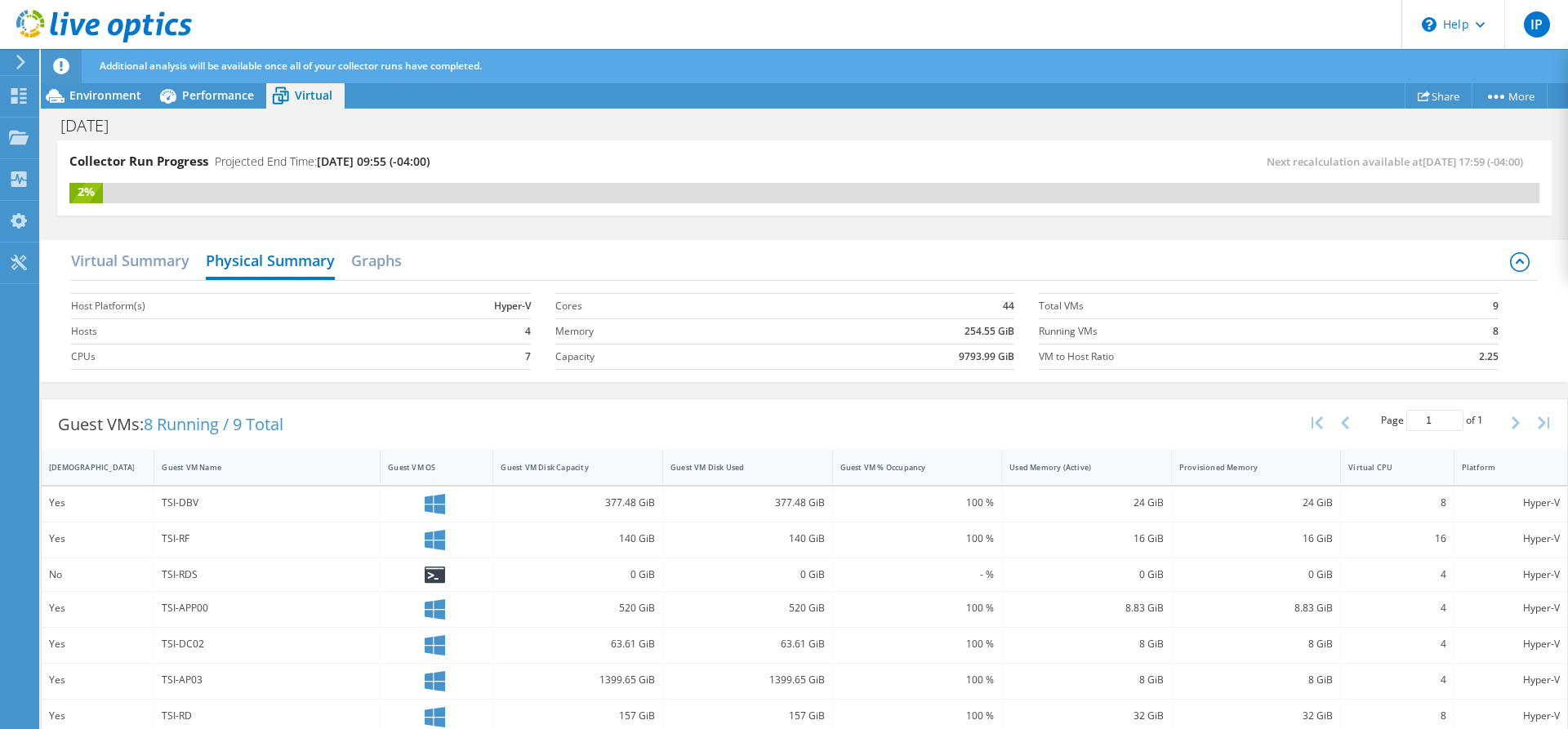
click at [122, 259] on h2 "Virtual Summary" at bounding box center [130, 260] width 118 height 33
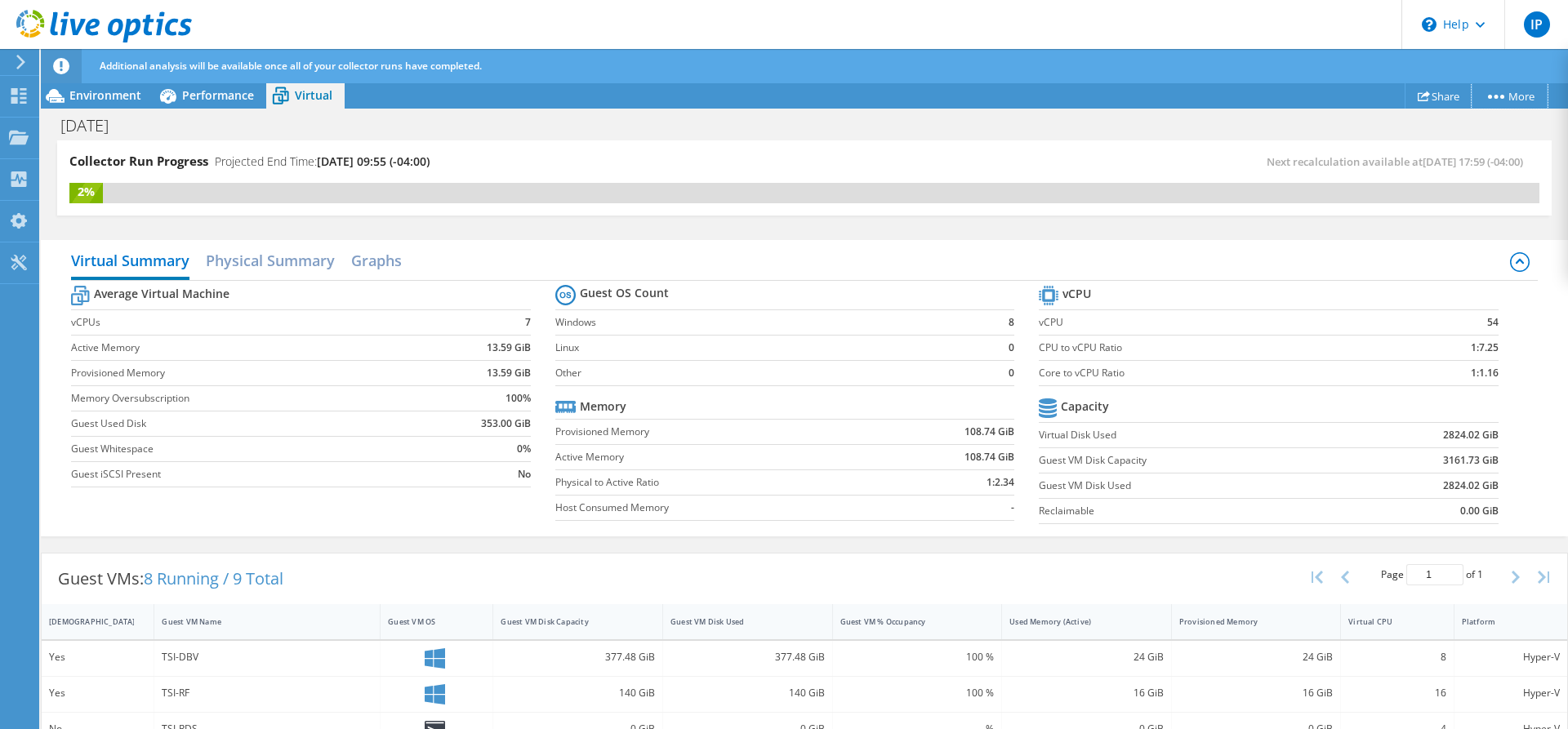
click at [1488, 99] on link "More" at bounding box center [1510, 95] width 76 height 26
click at [17, 146] on div at bounding box center [19, 139] width 19 height 18
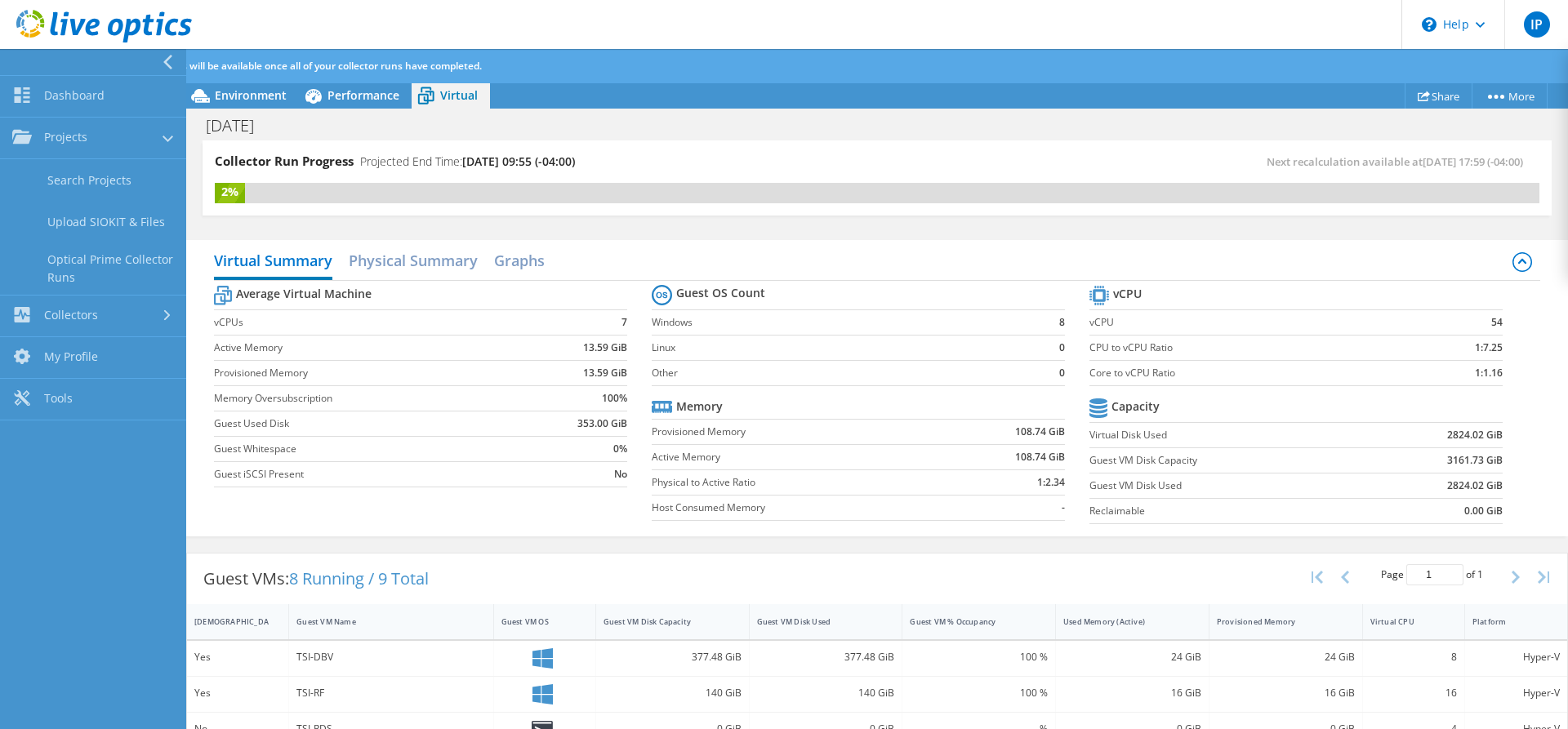
click at [79, 314] on link "Collectors" at bounding box center [93, 316] width 186 height 41
click at [75, 141] on link "Projects" at bounding box center [93, 138] width 186 height 41
click at [788, 87] on div "Project Actions Project Actions Share More Project Details" at bounding box center [877, 95] width 1382 height 26
